Goal: Information Seeking & Learning: Learn about a topic

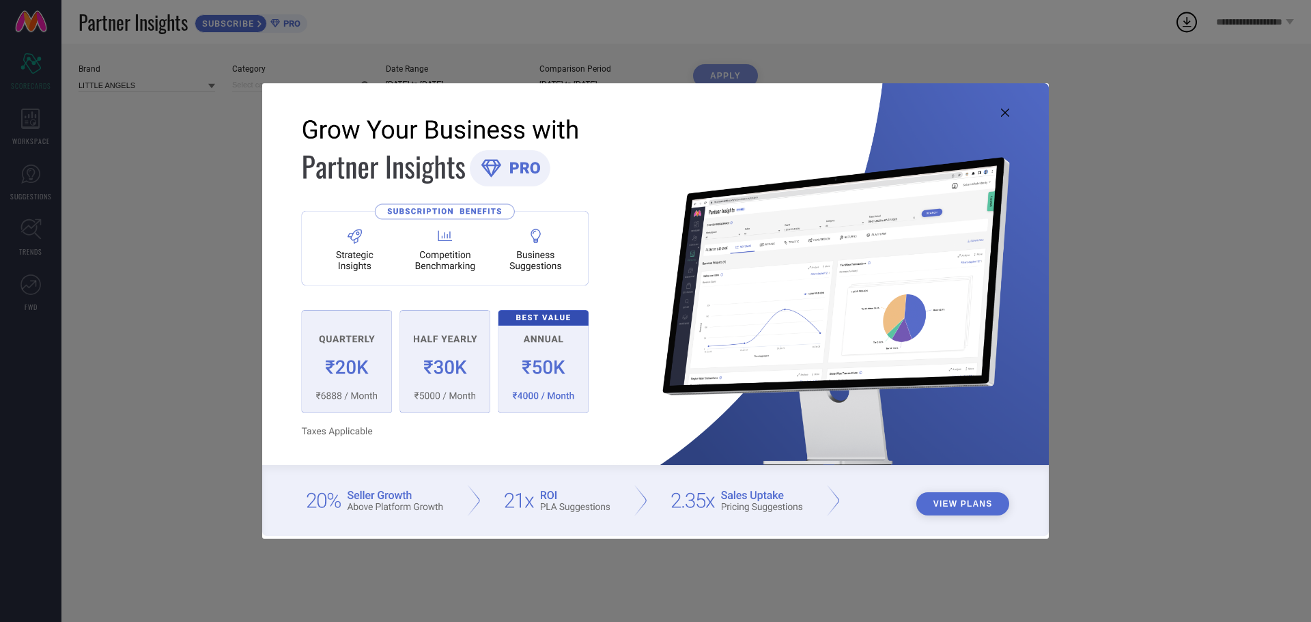
type input "All"
click at [944, 507] on button "View Plans" at bounding box center [963, 503] width 94 height 23
click at [1005, 109] on icon at bounding box center [1005, 113] width 8 height 8
